Goal: Task Accomplishment & Management: Manage account settings

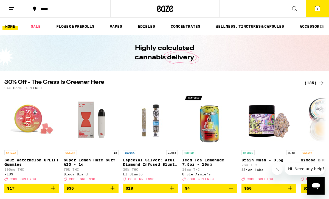
click at [10, 7] on line at bounding box center [11, 7] width 5 height 0
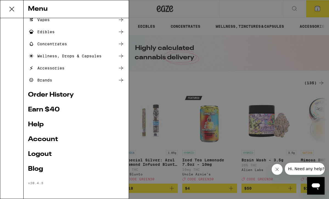
click at [42, 154] on link "Logout" at bounding box center [76, 154] width 96 height 7
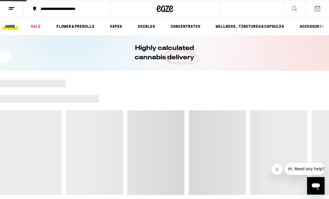
scroll to position [16, 0]
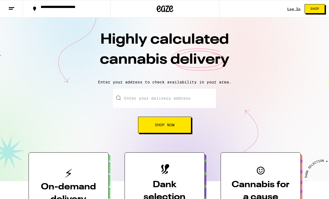
click at [292, 10] on link "Log In" at bounding box center [294, 9] width 13 height 4
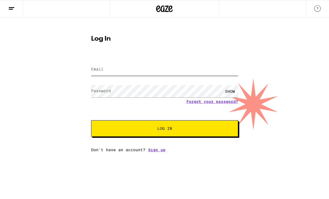
type input "[PERSON_NAME][EMAIL_ADDRESS][DOMAIN_NAME]"
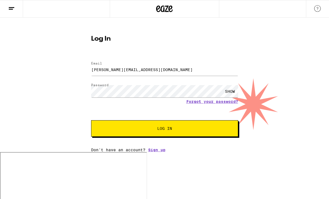
click at [142, 43] on div "Log In Email Email [PERSON_NAME][EMAIL_ADDRESS][DOMAIN_NAME] Password Password …" at bounding box center [165, 91] width 158 height 121
click at [138, 130] on span "Log In" at bounding box center [164, 129] width 103 height 4
